Goal: Task Accomplishment & Management: Use online tool/utility

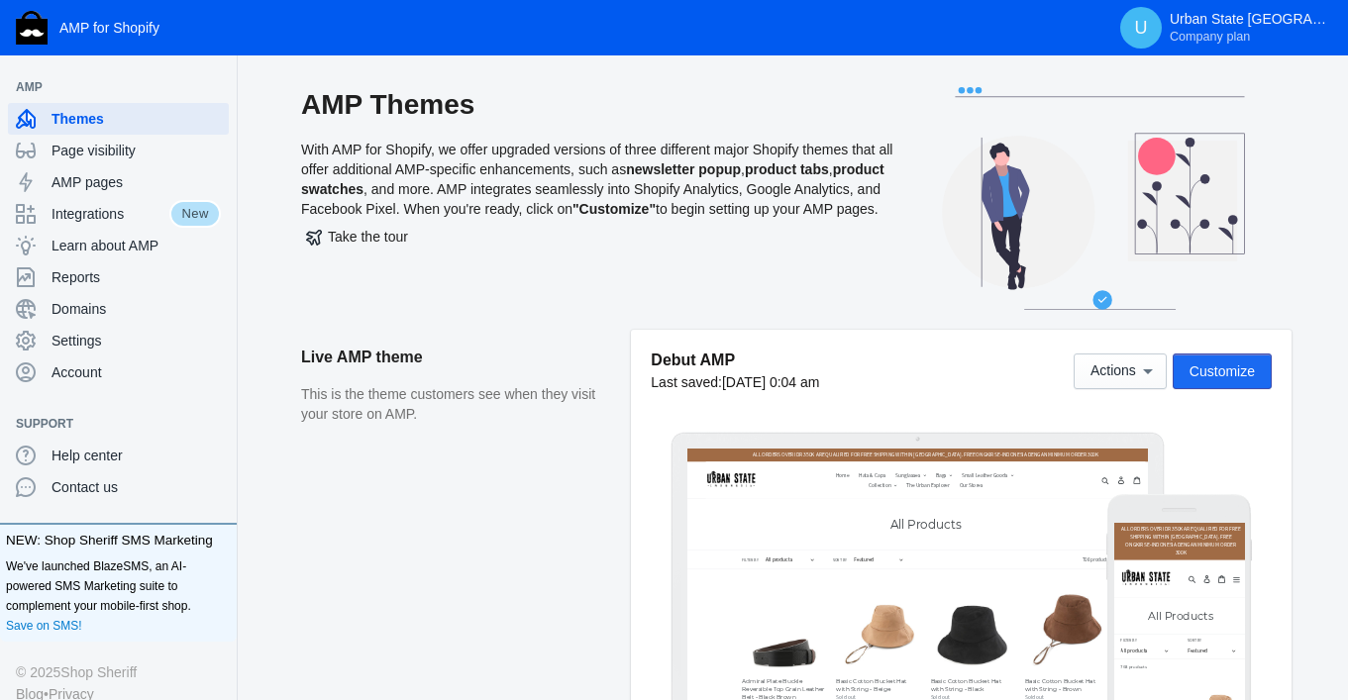
click at [1226, 377] on span "Customize" at bounding box center [1222, 372] width 65 height 16
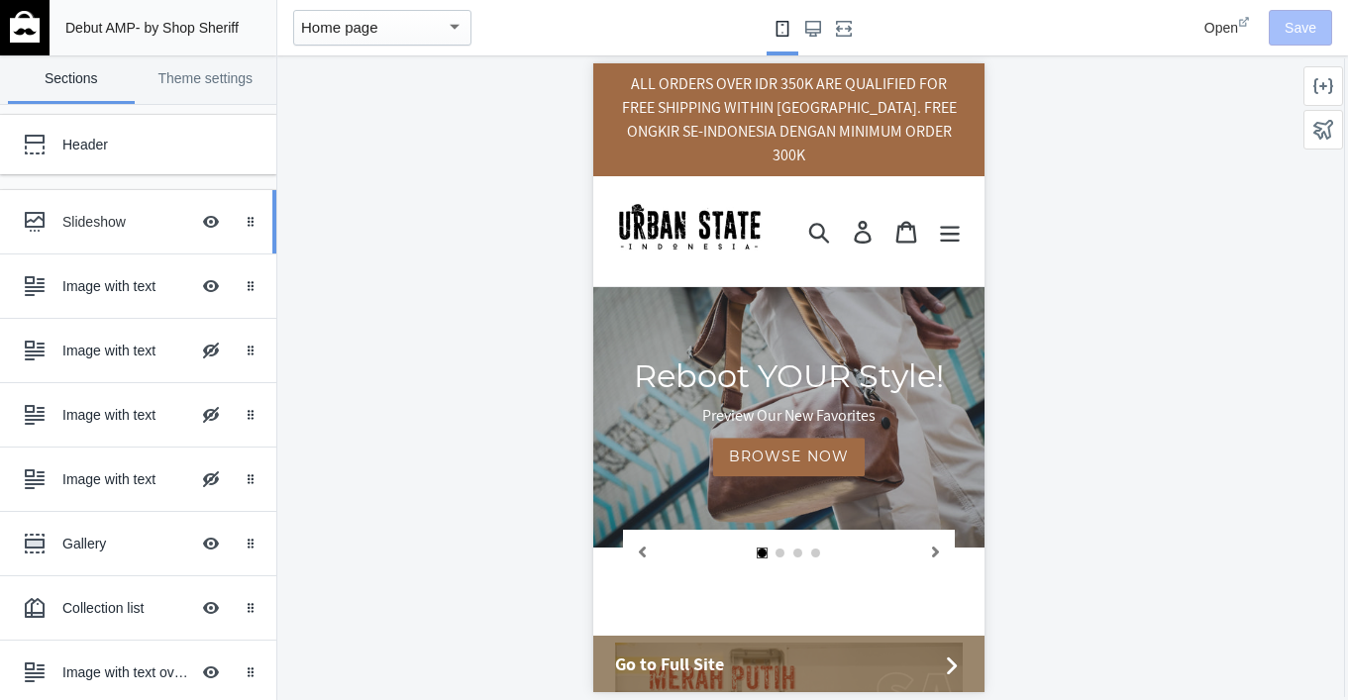
click at [139, 221] on div "Slideshow" at bounding box center [125, 222] width 127 height 20
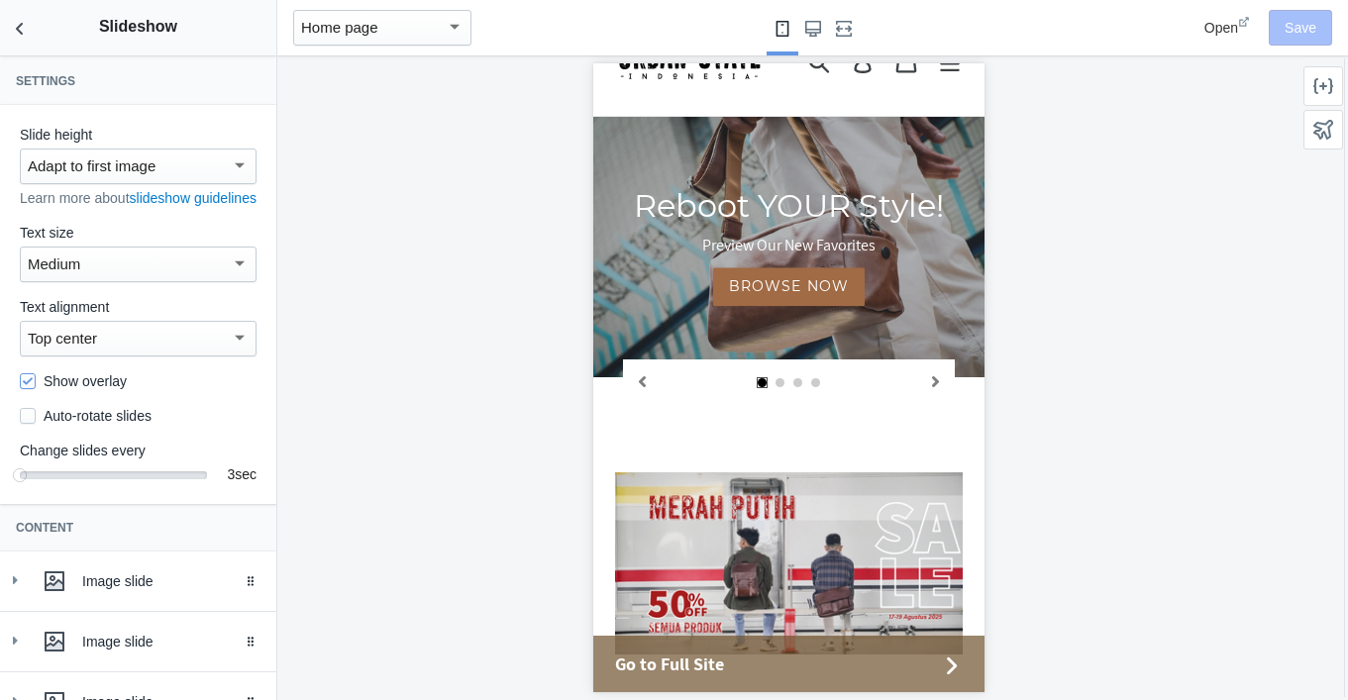
scroll to position [198, 0]
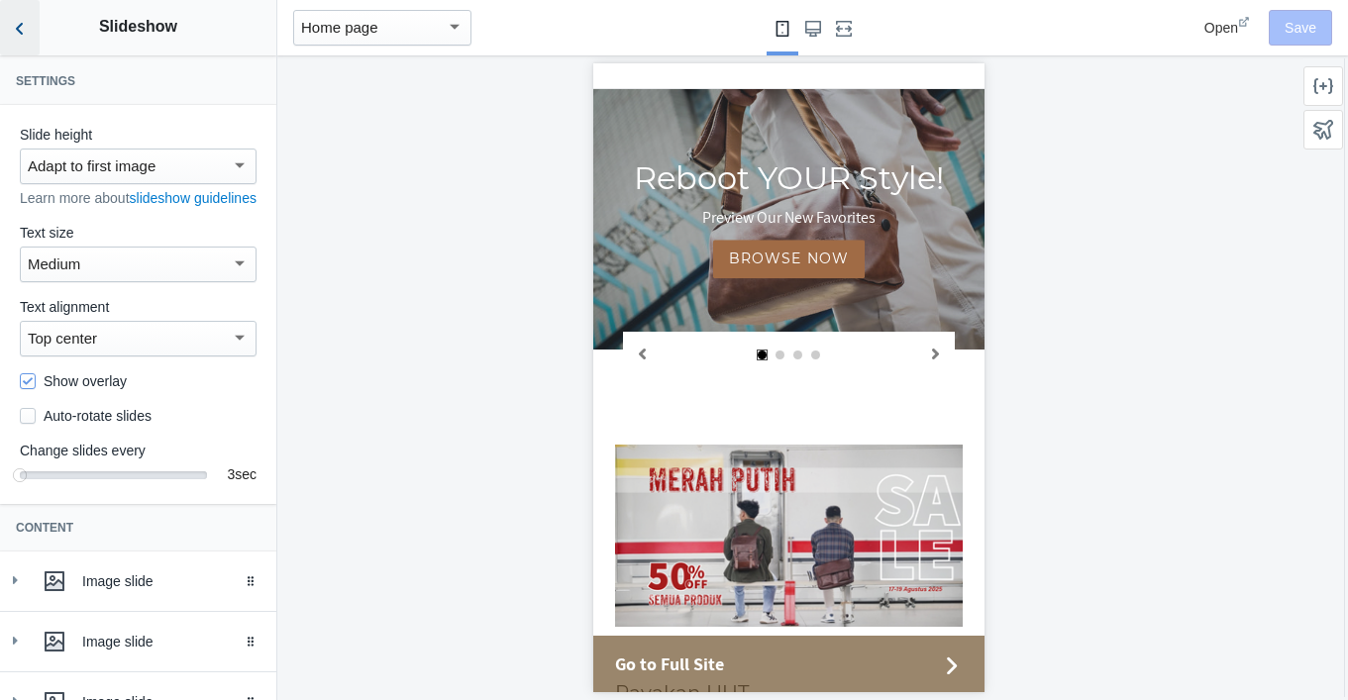
click at [22, 20] on icon "Back to sections" at bounding box center [20, 29] width 20 height 20
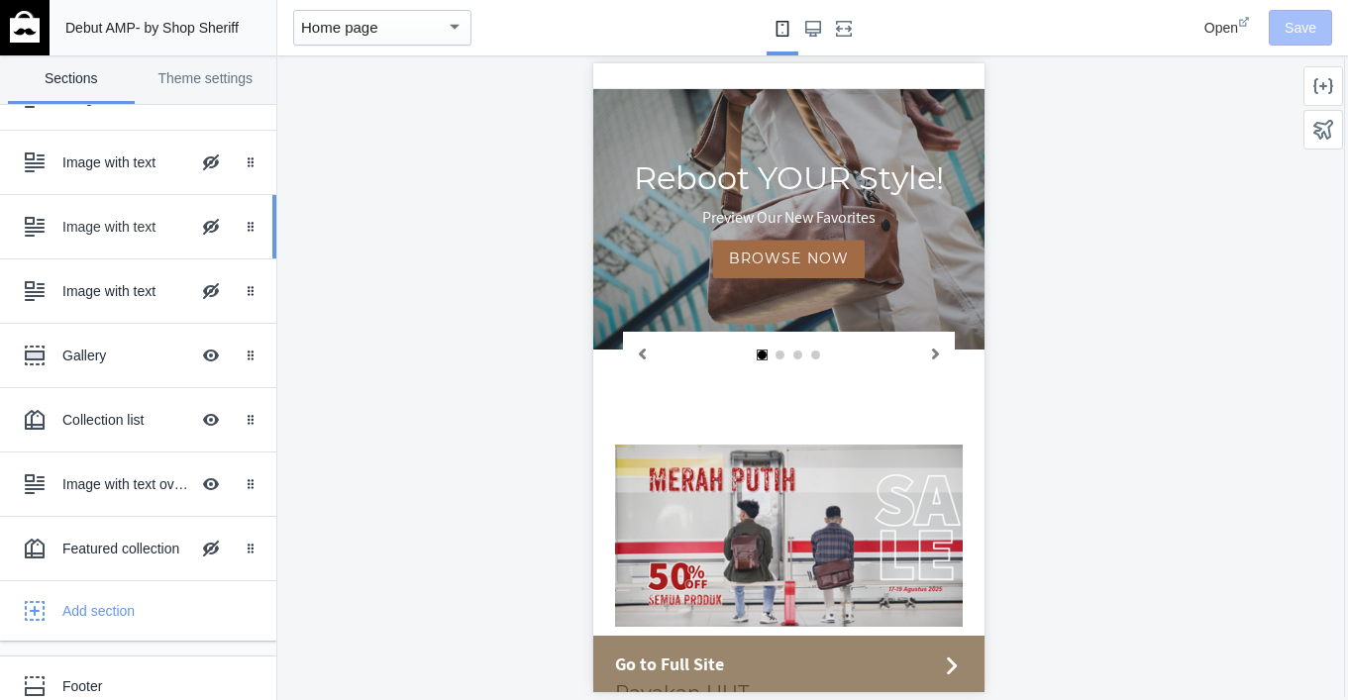
scroll to position [0, 0]
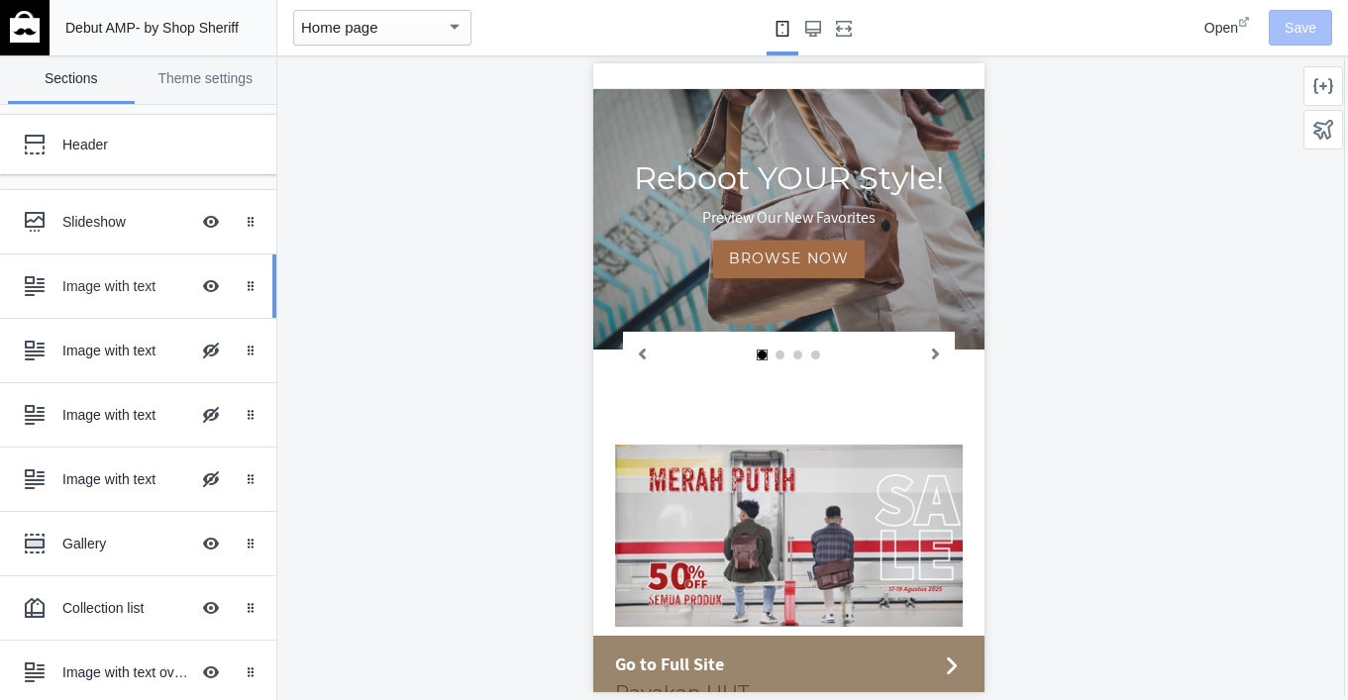
click at [122, 295] on div "Image with text" at bounding box center [125, 286] width 127 height 20
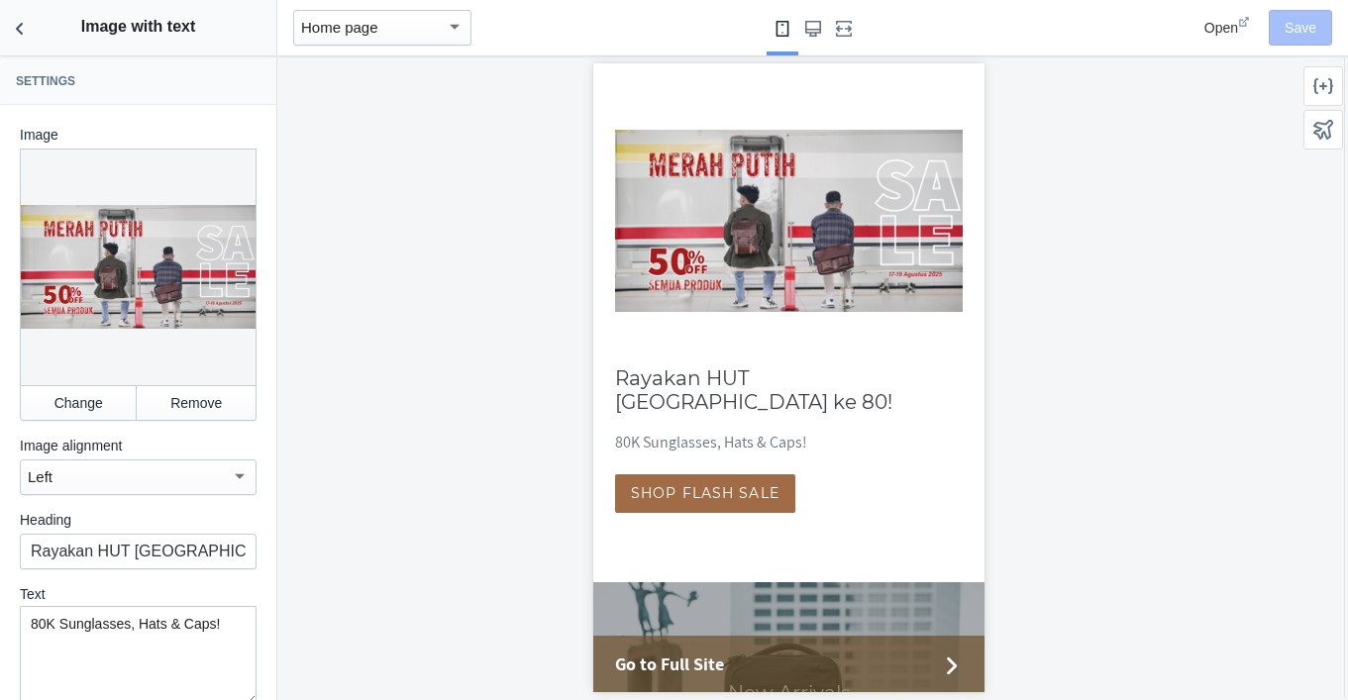
scroll to position [520, 0]
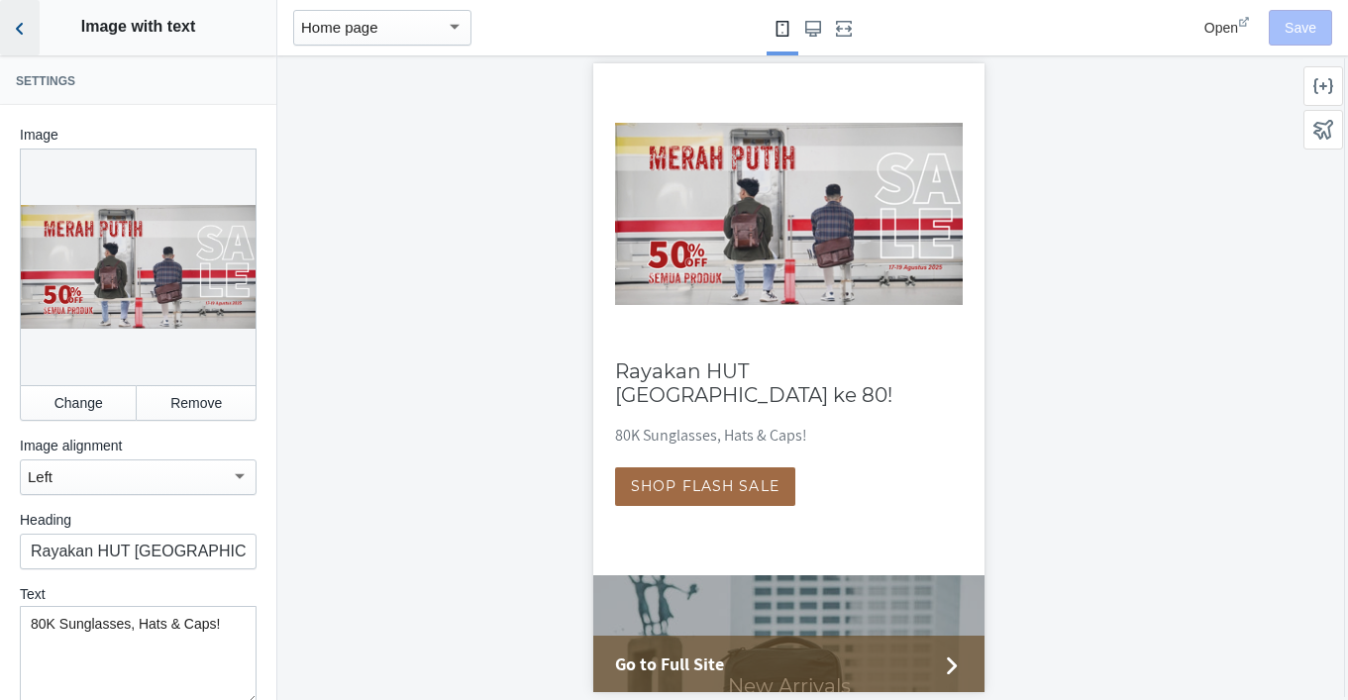
click at [27, 28] on icon "Back to sections" at bounding box center [20, 29] width 20 height 20
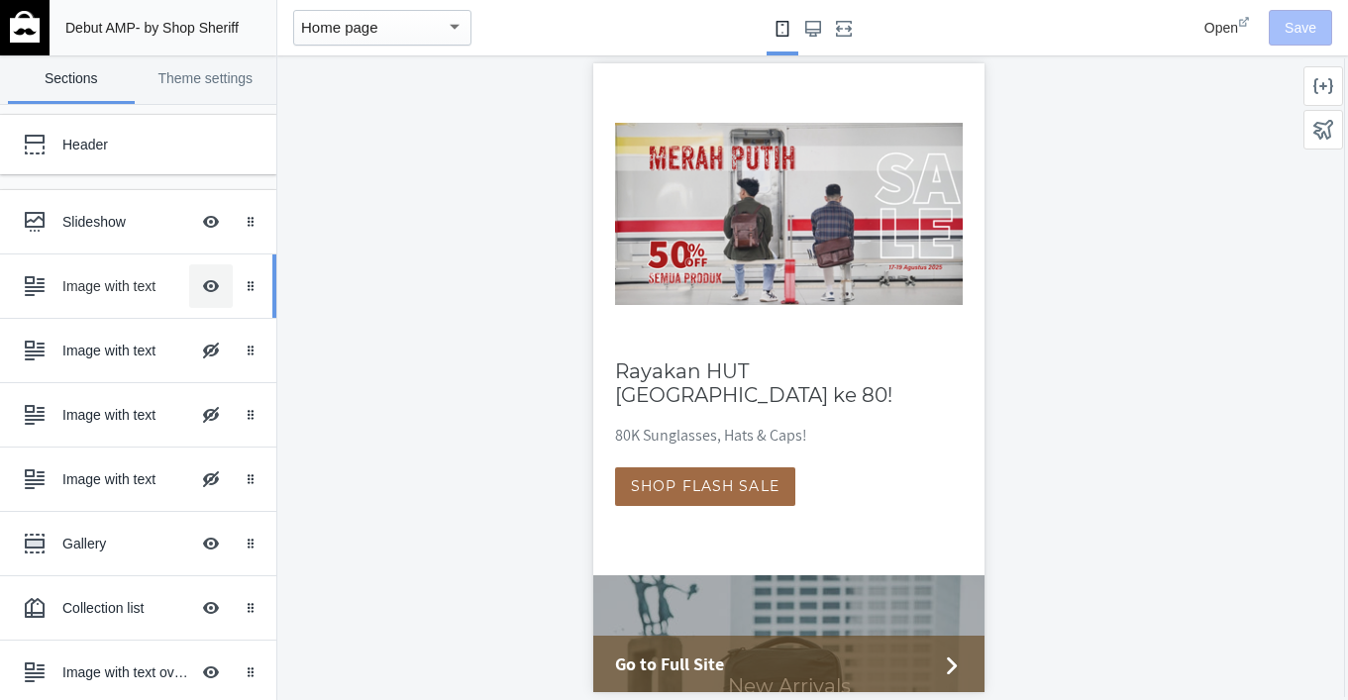
click at [212, 290] on button "Hide Image with text overlay" at bounding box center [211, 286] width 44 height 44
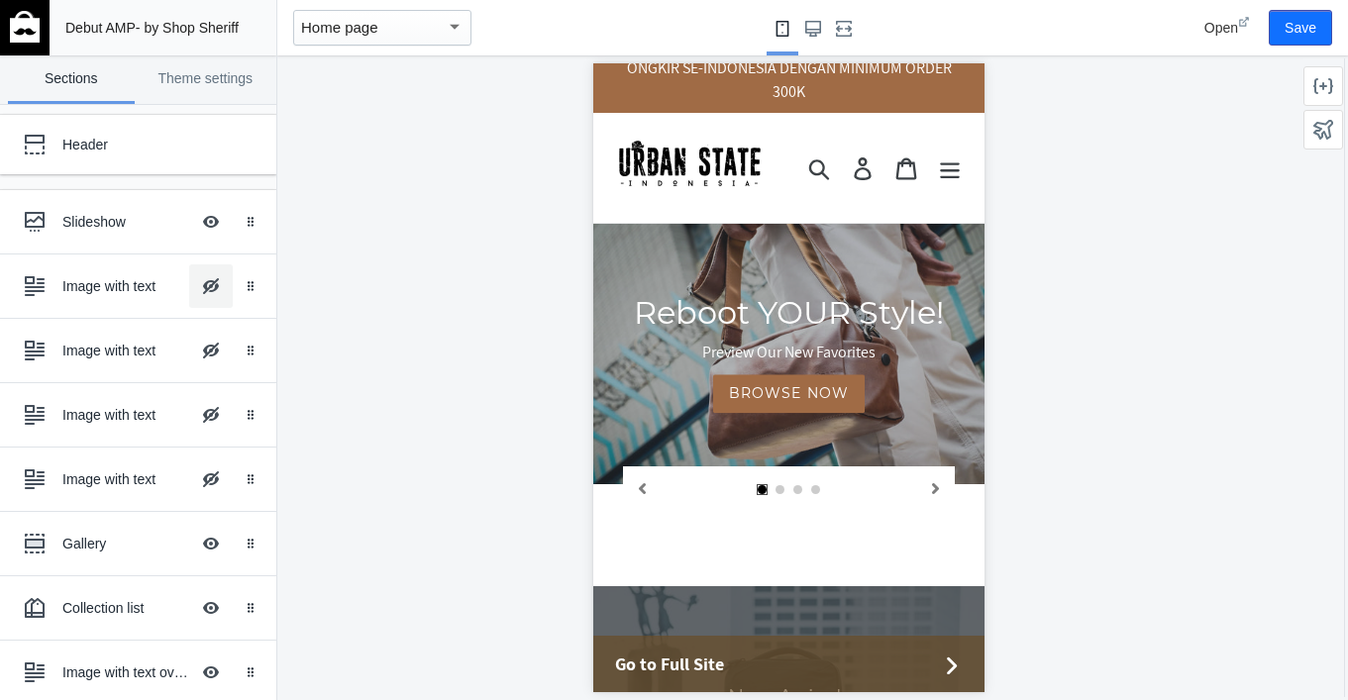
scroll to position [0, 0]
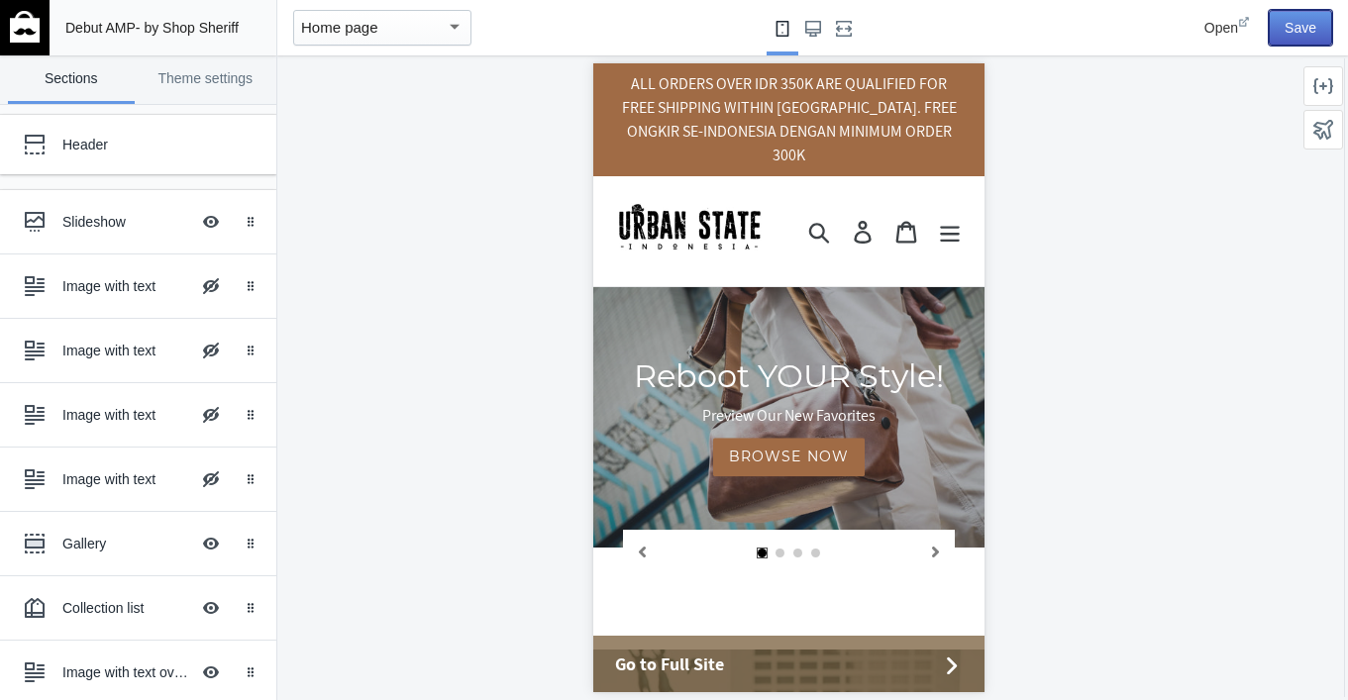
click at [1316, 25] on button "Save" at bounding box center [1300, 28] width 63 height 36
